Goal: Check status: Check status

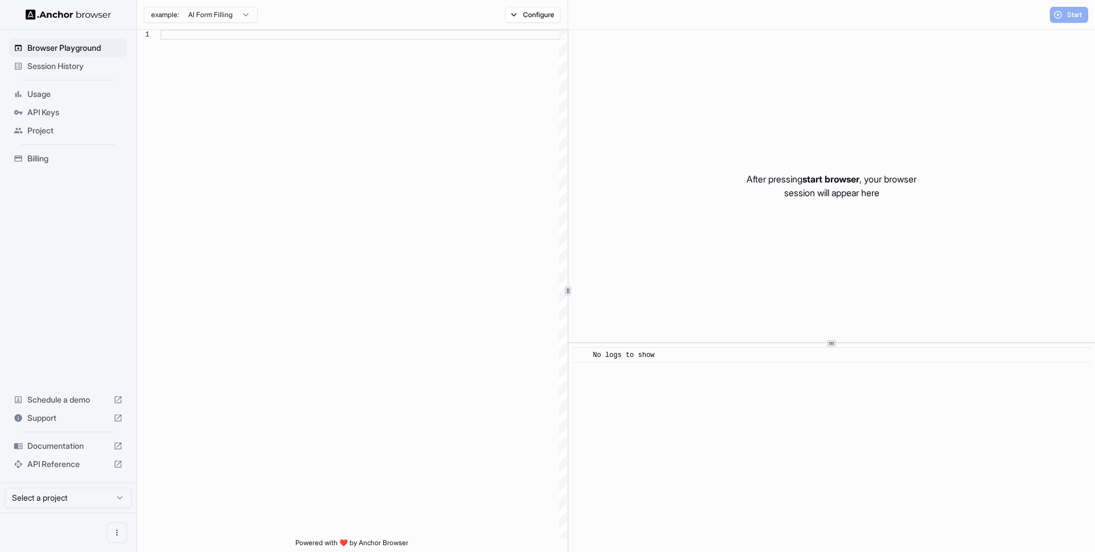
scroll to position [82, 0]
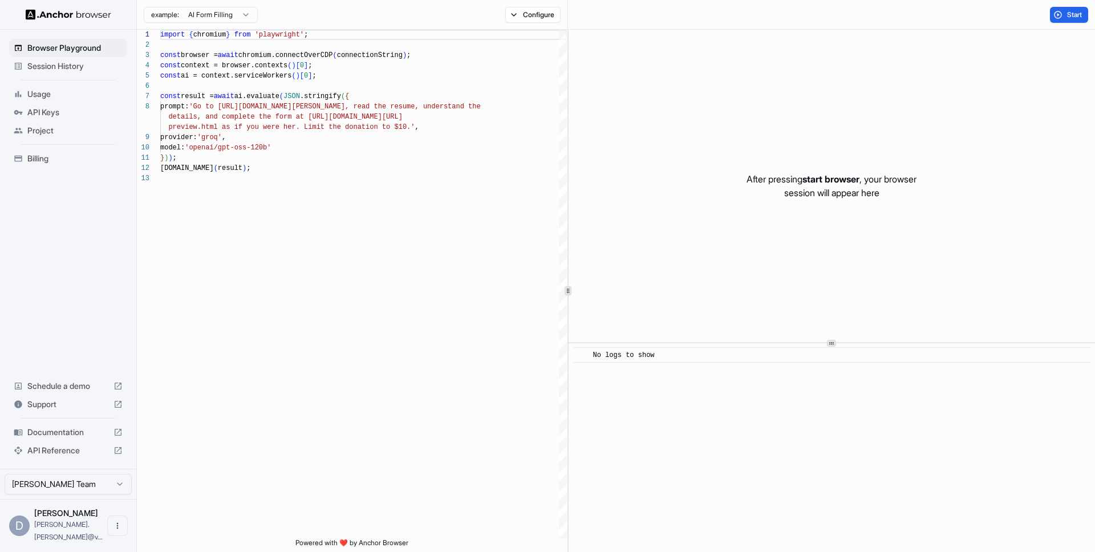
click at [75, 66] on span "Session History" at bounding box center [74, 65] width 95 height 11
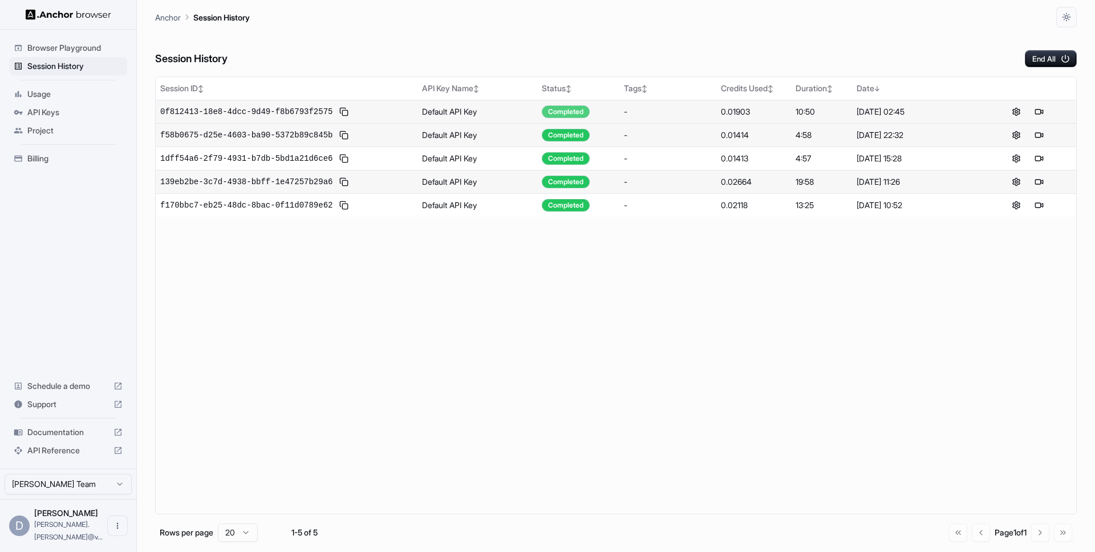
click at [557, 111] on div "Completed" at bounding box center [566, 112] width 48 height 13
click at [318, 115] on span "0f812413-18e8-4dcc-9d49-f8b6793f2575" at bounding box center [246, 111] width 172 height 11
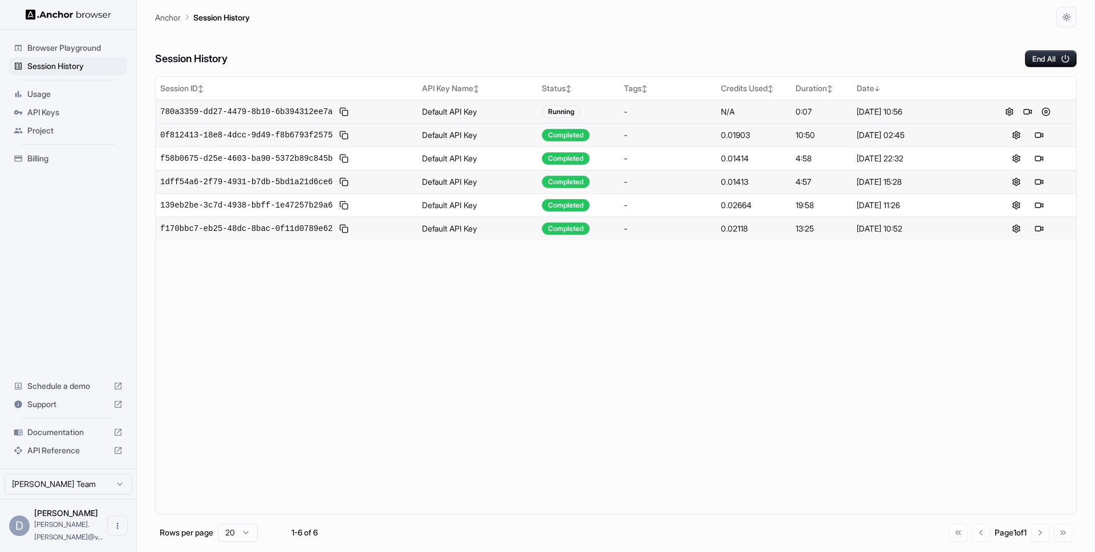
click at [556, 112] on div "Running" at bounding box center [561, 112] width 39 height 13
click at [1044, 112] on button at bounding box center [1046, 112] width 14 height 14
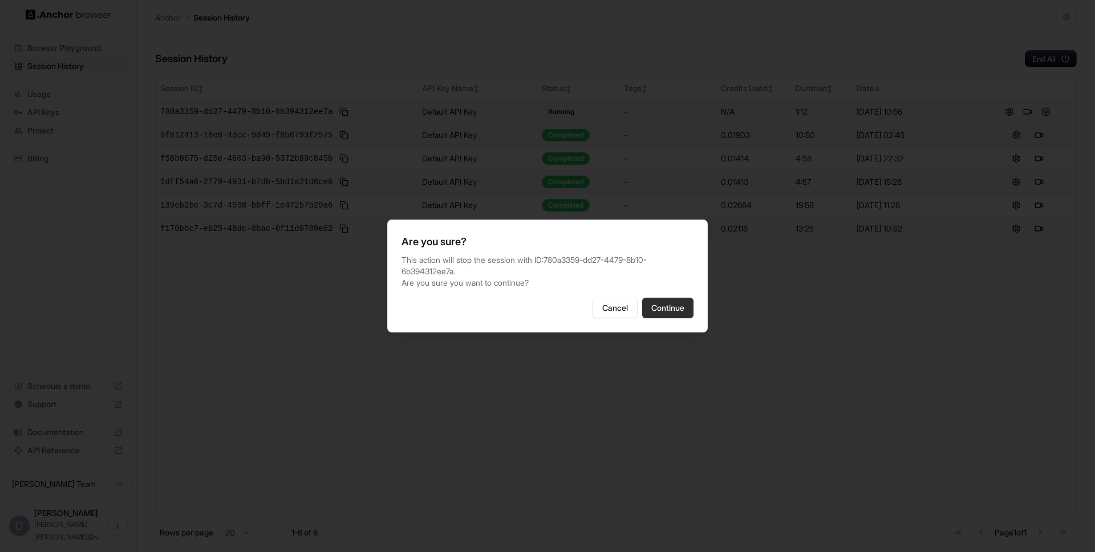
click at [681, 302] on button "Continue" at bounding box center [667, 308] width 51 height 21
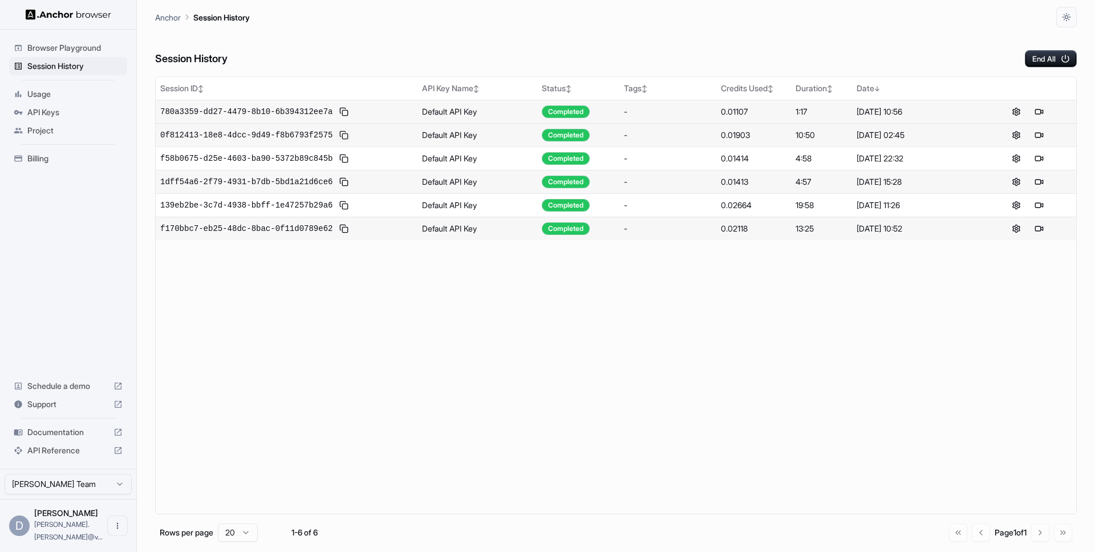
click at [346, 133] on button at bounding box center [344, 135] width 14 height 14
click at [345, 157] on button at bounding box center [344, 159] width 14 height 14
